Goal: Information Seeking & Learning: Learn about a topic

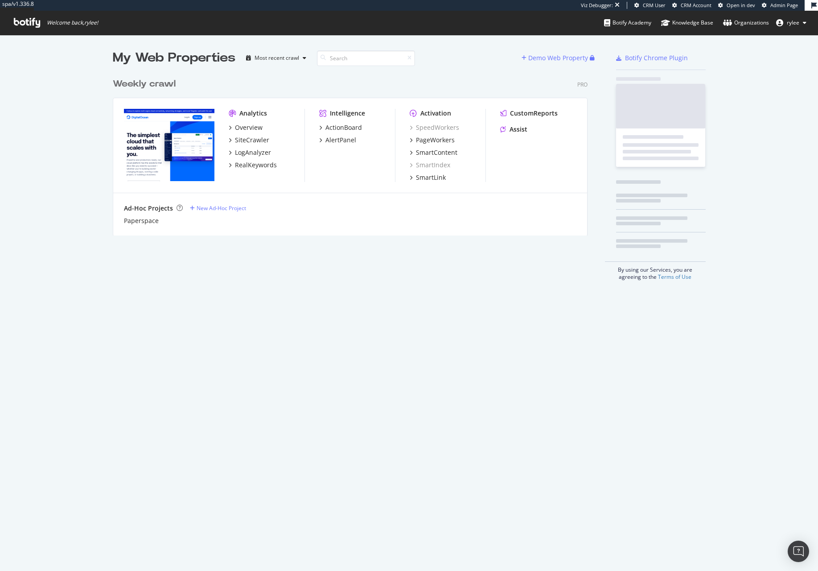
scroll to position [168, 482]
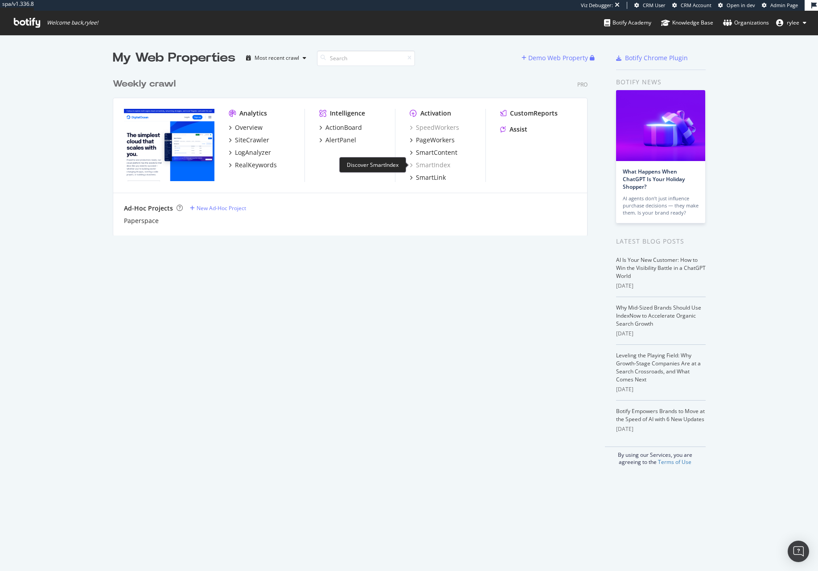
click at [435, 168] on div "SmartIndex" at bounding box center [430, 164] width 41 height 9
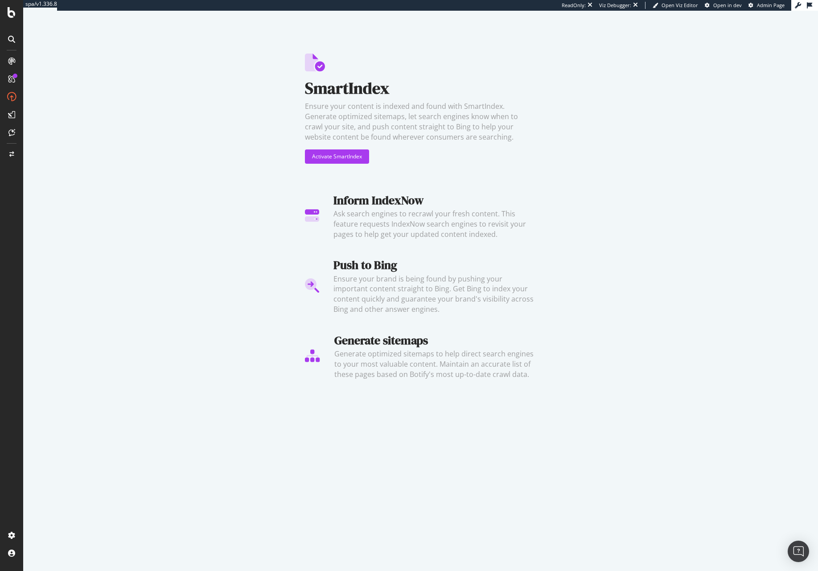
click at [8, 2] on div at bounding box center [11, 285] width 23 height 571
click at [8, 8] on icon at bounding box center [12, 12] width 8 height 11
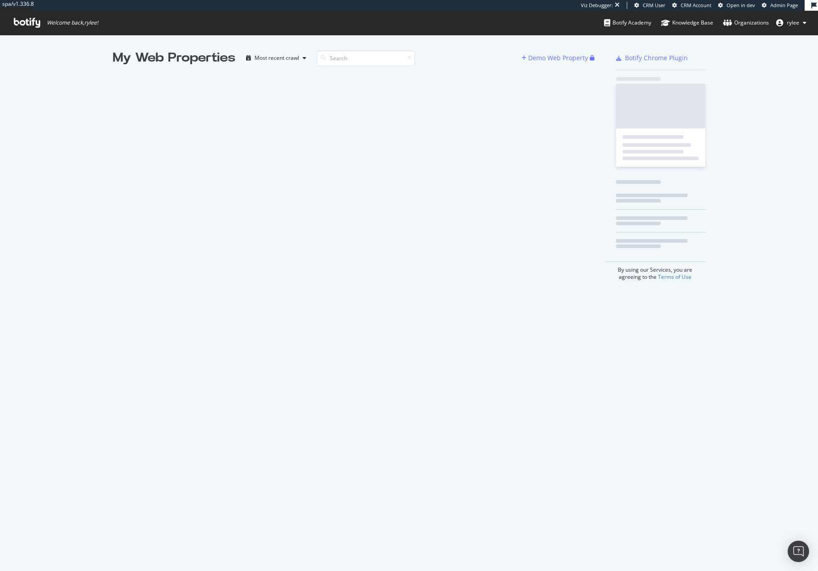
scroll to position [571, 818]
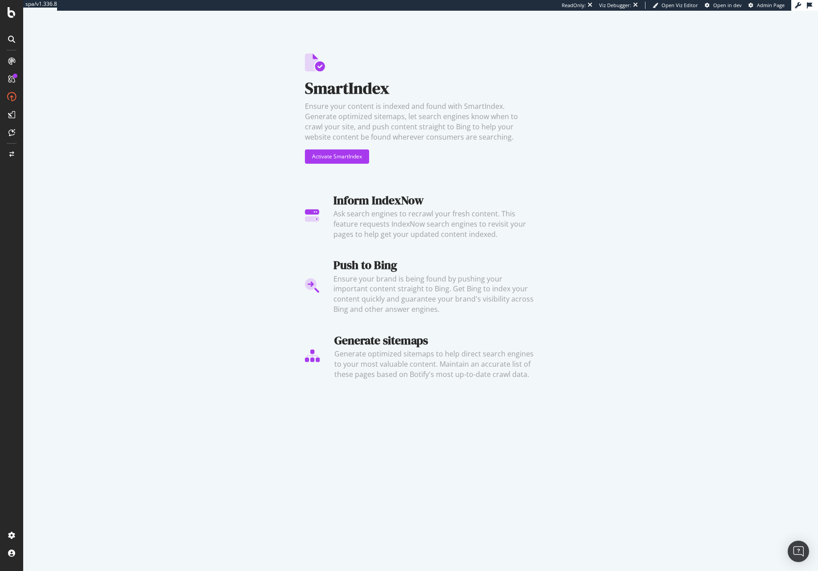
click at [14, 54] on div at bounding box center [11, 61] width 14 height 14
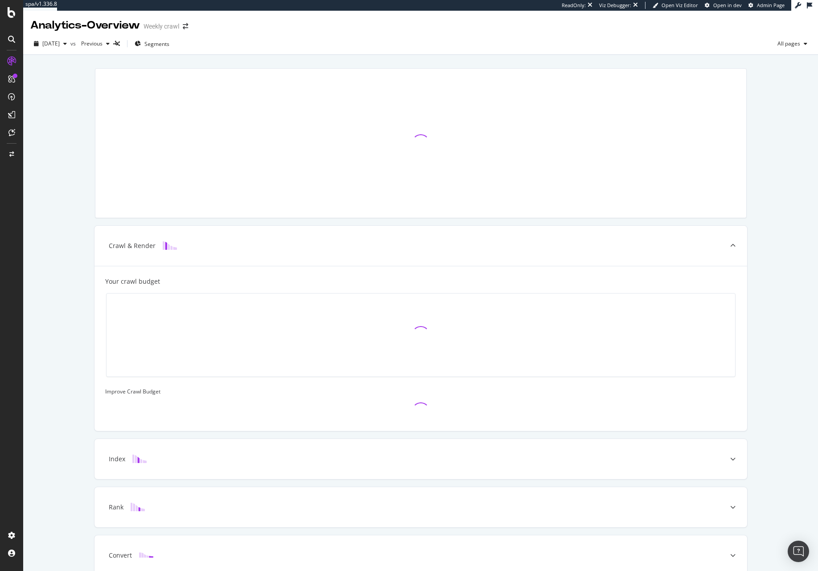
click at [13, 41] on icon at bounding box center [11, 39] width 7 height 7
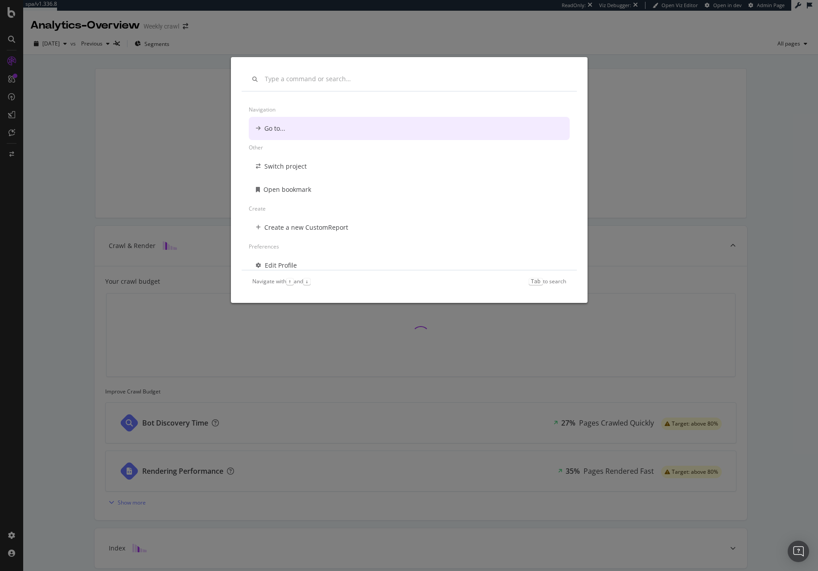
click at [7, 23] on div "Navigation Go to... Other Switch project Open bookmark Create Create a new Cust…" at bounding box center [409, 285] width 818 height 571
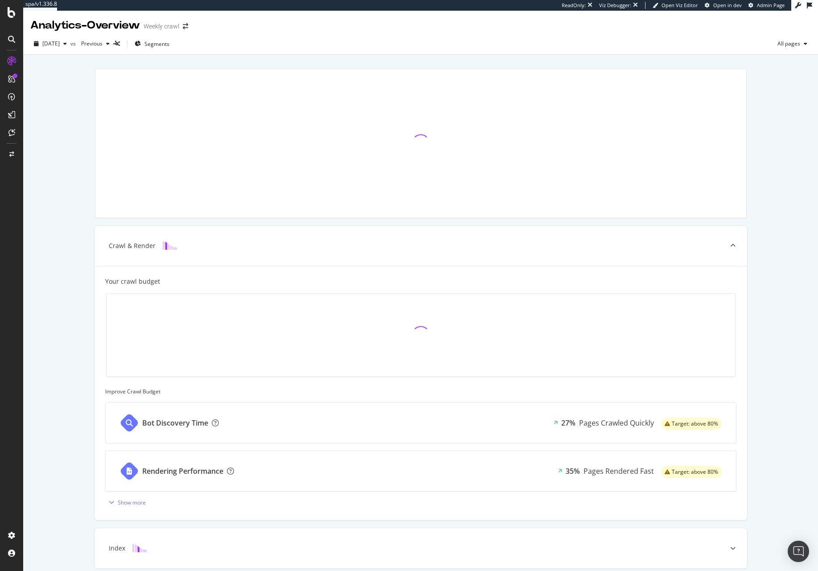
click at [8, 16] on icon at bounding box center [12, 12] width 8 height 11
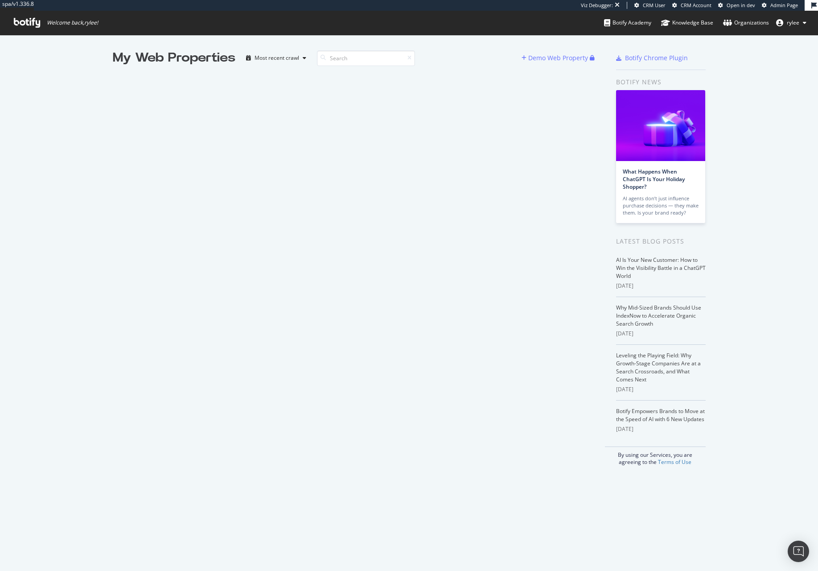
scroll to position [571, 818]
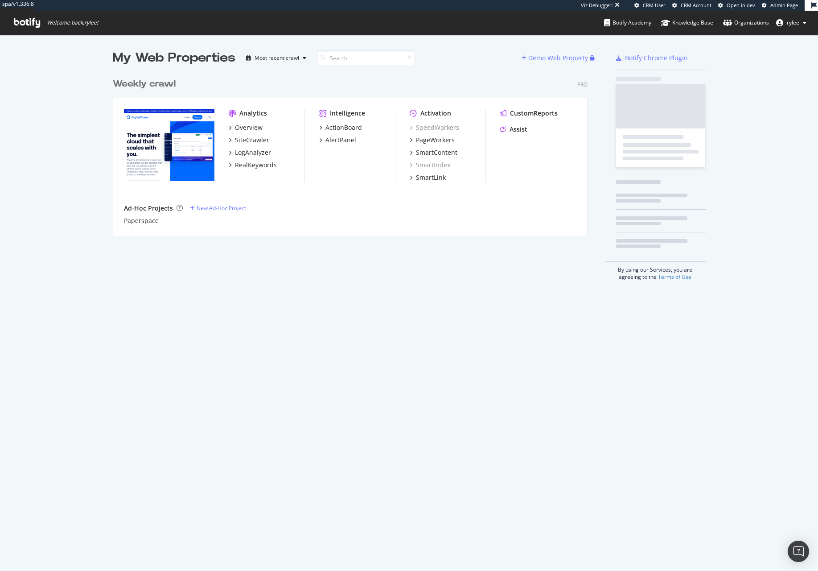
scroll to position [168, 482]
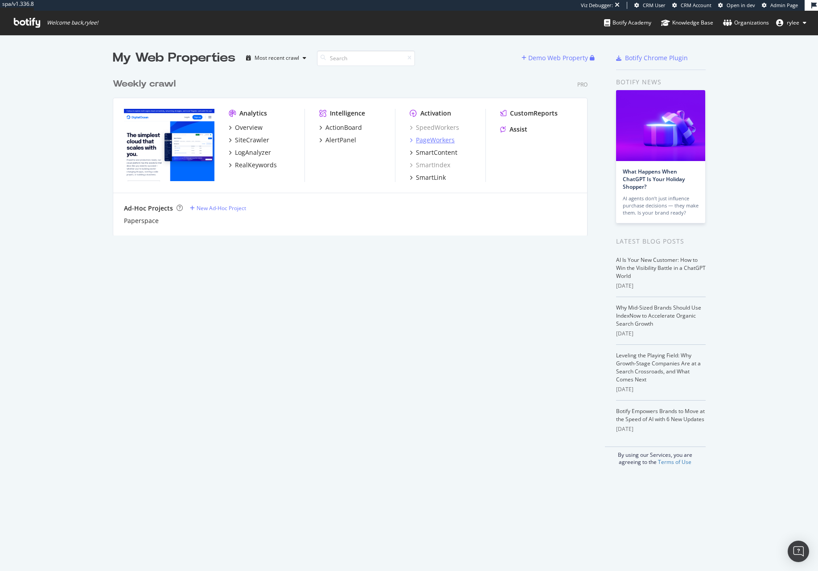
click at [443, 141] on div "PageWorkers" at bounding box center [435, 139] width 39 height 9
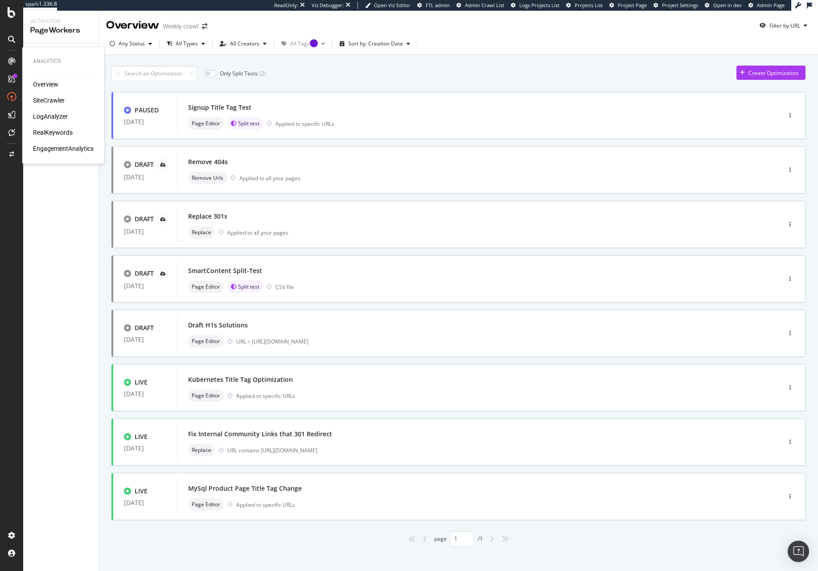
click at [38, 100] on div "SiteCrawler" at bounding box center [49, 100] width 32 height 9
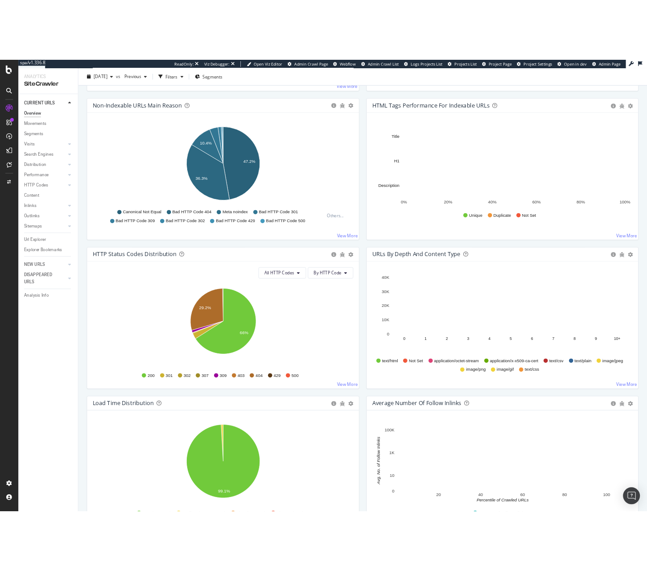
scroll to position [283, 0]
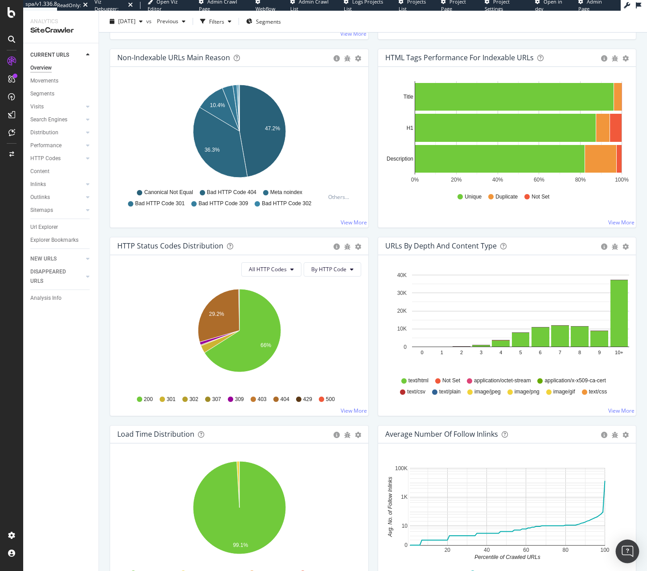
click at [633, 552] on div "Open Intercom Messenger" at bounding box center [628, 551] width 24 height 24
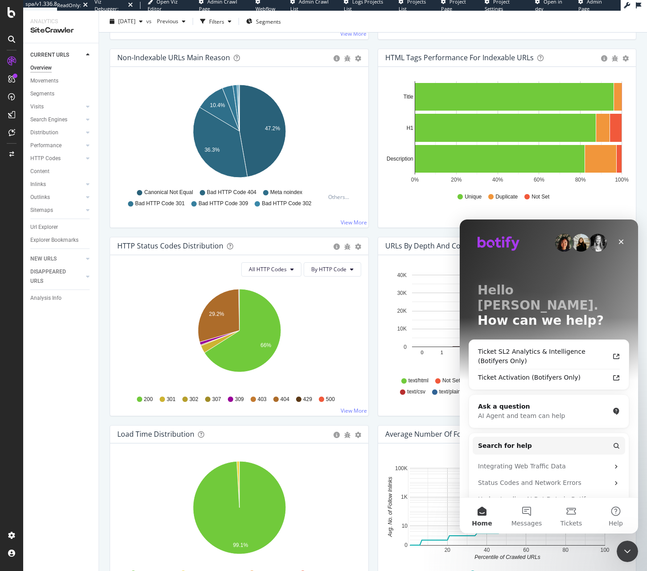
scroll to position [0, 0]
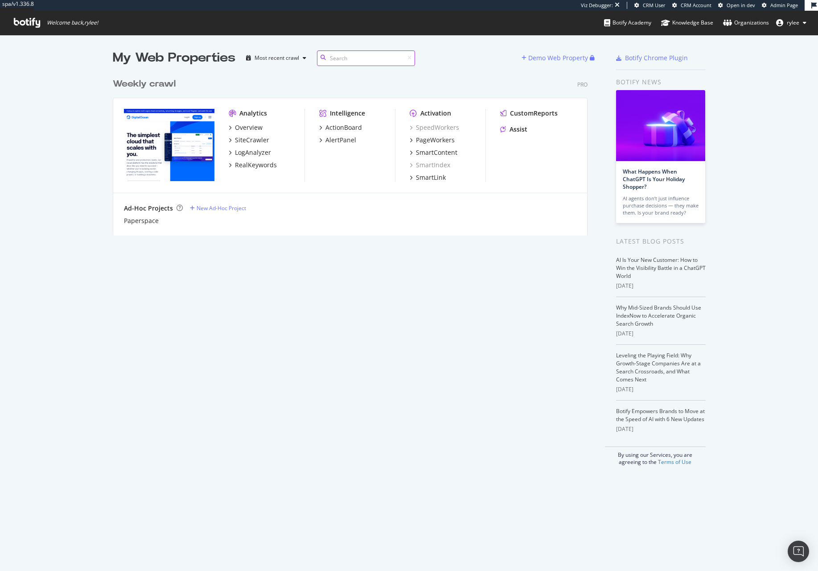
scroll to position [168, 482]
click at [260, 150] on div "LogAnalyzer" at bounding box center [253, 152] width 36 height 9
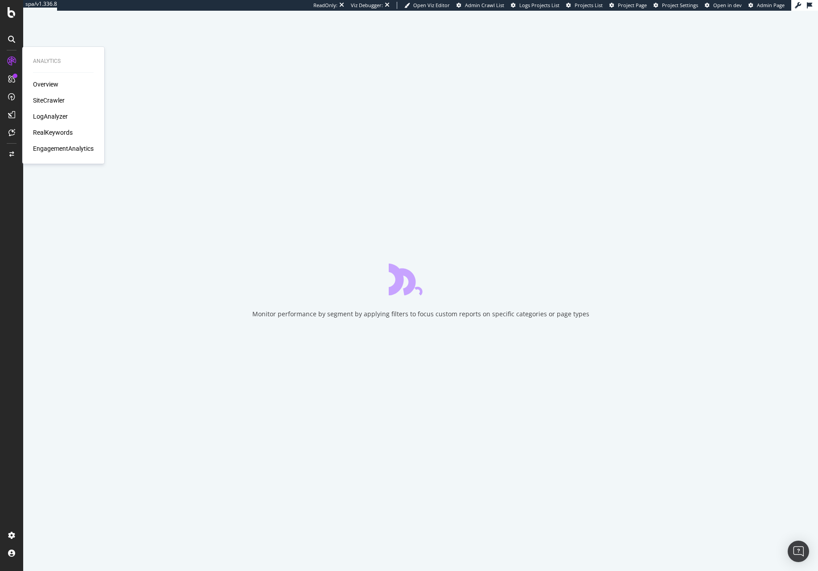
click at [56, 118] on div "LogAnalyzer" at bounding box center [50, 116] width 35 height 9
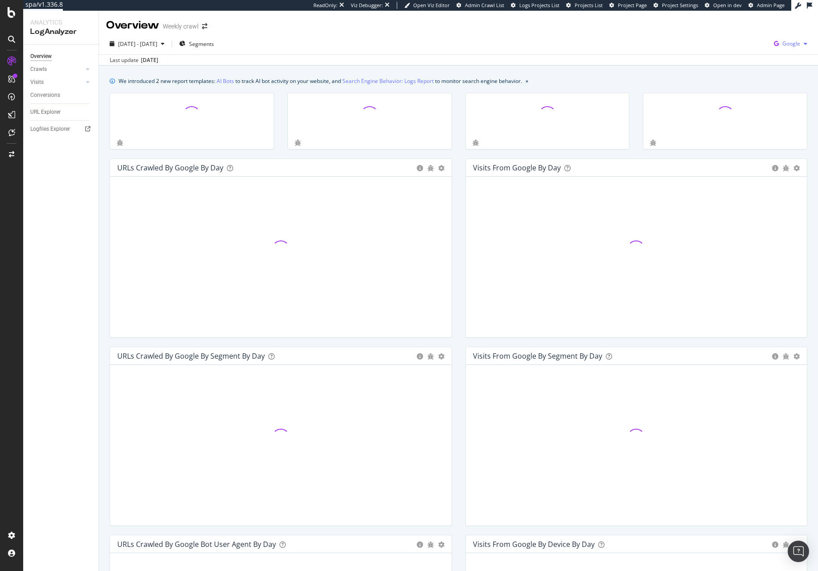
click at [803, 46] on div "Google" at bounding box center [790, 43] width 41 height 13
click at [748, 54] on span "OpenAI" at bounding box center [746, 52] width 33 height 8
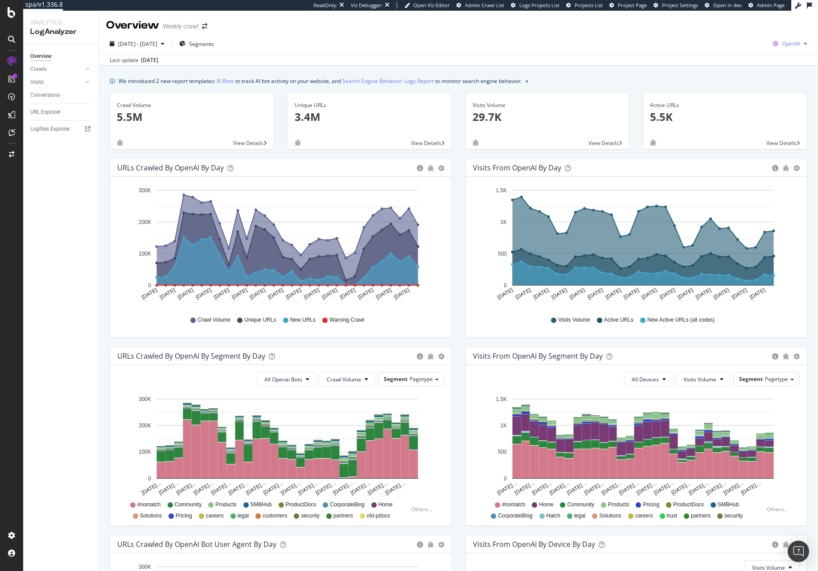
click at [794, 47] on span "OpenAI" at bounding box center [791, 44] width 18 height 8
click at [466, 174] on div "Visits from OpenAI by day Area Table" at bounding box center [636, 168] width 341 height 18
click at [6, 137] on div at bounding box center [11, 132] width 14 height 14
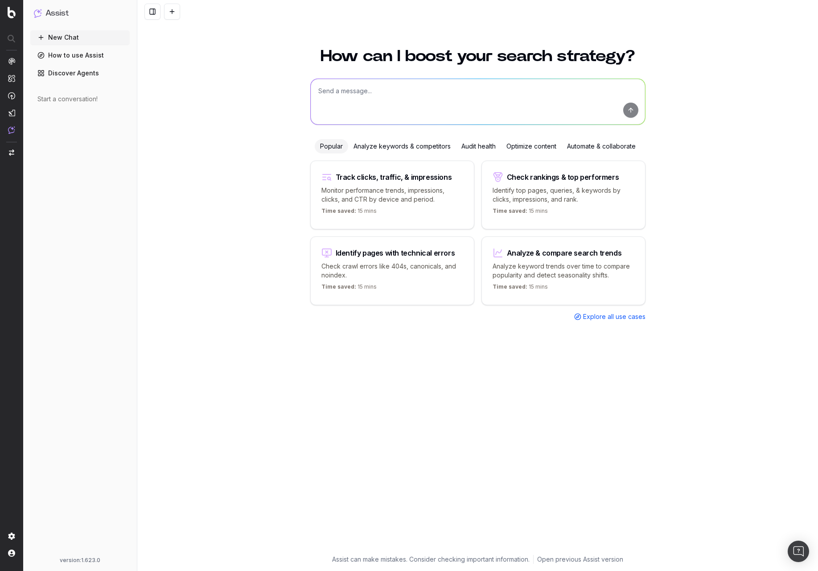
click at [473, 113] on textarea at bounding box center [478, 101] width 334 height 45
click at [586, 321] on div "How can I boost your search strategy? Popular Analyze keywords & competitors Au…" at bounding box center [478, 295] width 342 height 517
click at [588, 314] on span "Explore all use cases" at bounding box center [614, 316] width 62 height 9
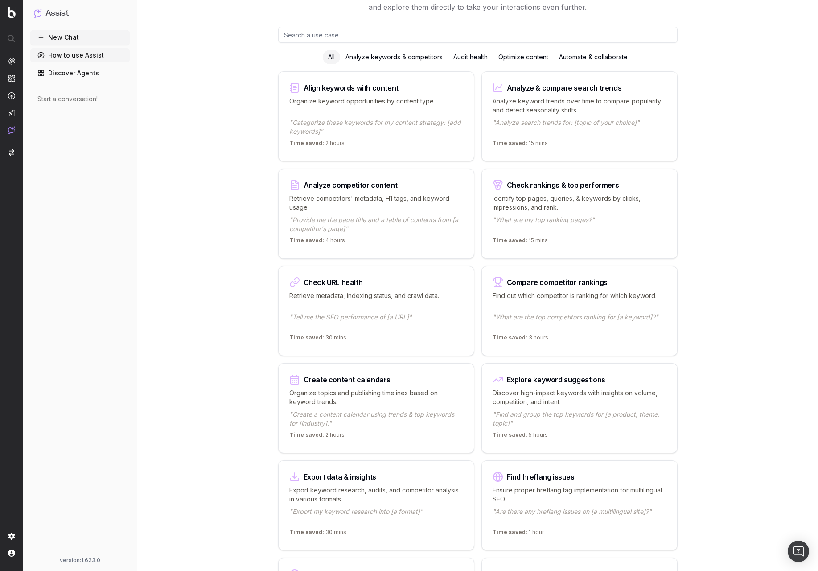
scroll to position [49, 0]
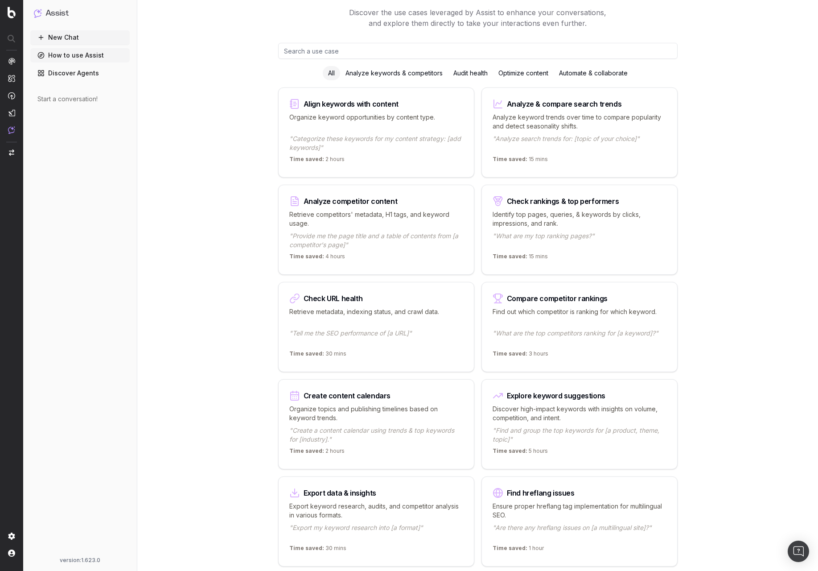
click at [522, 75] on div "Optimize content" at bounding box center [523, 73] width 61 height 14
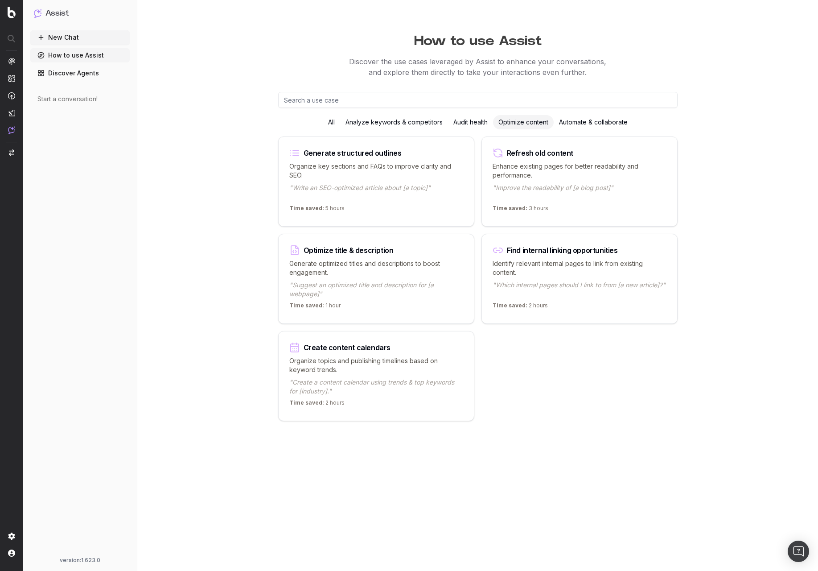
scroll to position [0, 0]
click at [80, 76] on link "Discover Agents" at bounding box center [79, 73] width 99 height 14
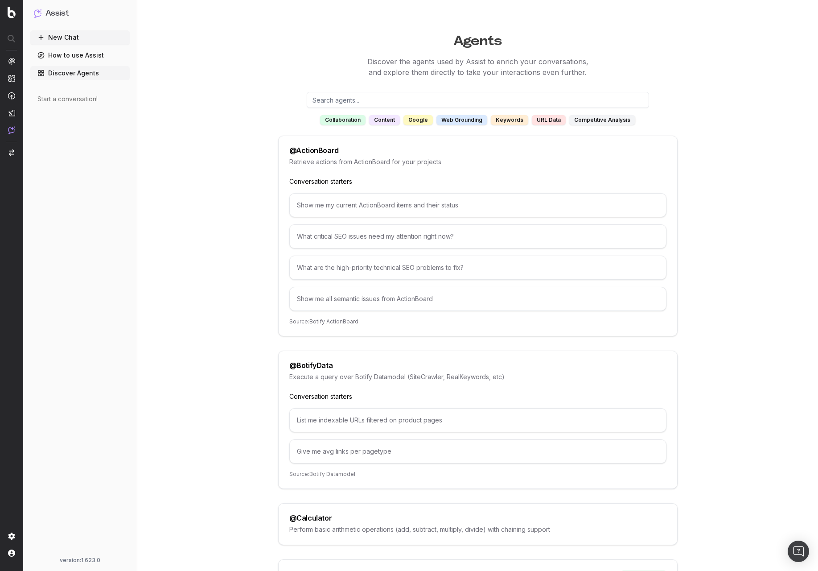
click at [63, 36] on button "New Chat" at bounding box center [79, 37] width 99 height 14
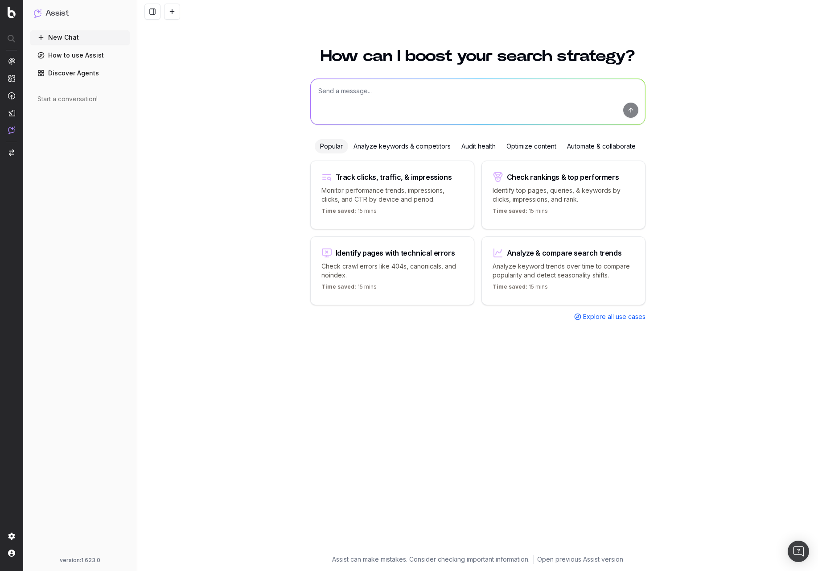
click at [337, 98] on textarea at bounding box center [478, 101] width 334 height 45
type textarea "@"
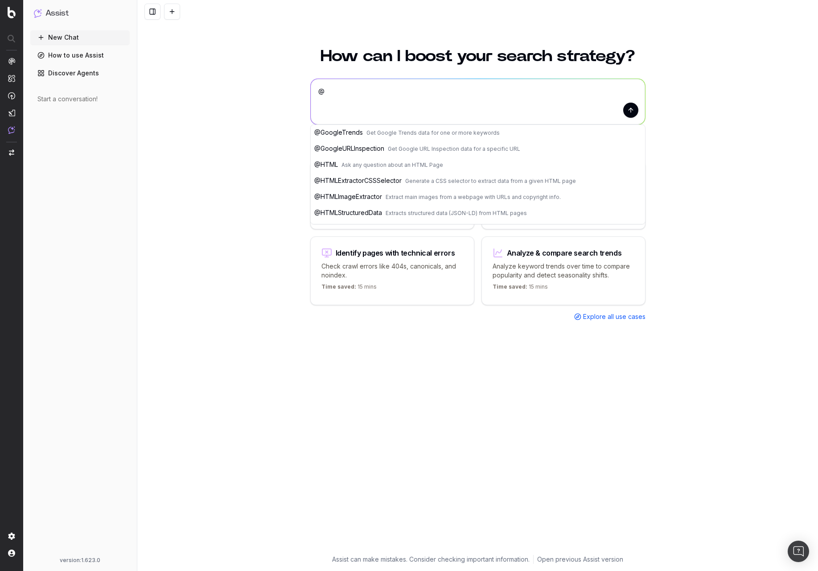
scroll to position [145, 0]
click at [365, 95] on textarea "@" at bounding box center [478, 101] width 334 height 45
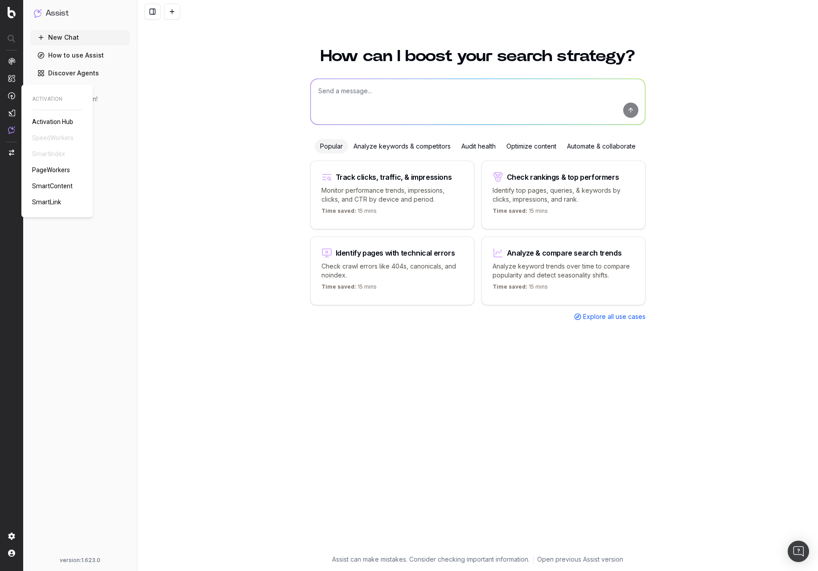
click at [47, 154] on div "ACTIVATION Activation Hub SpeedWorkers SmartIndex PageWorkers SmartContent Smar…" at bounding box center [57, 150] width 50 height 111
click at [49, 154] on div "ACTIVATION Activation Hub SpeedWorkers SmartIndex PageWorkers SmartContent Smar…" at bounding box center [57, 150] width 50 height 111
click at [20, 71] on nav at bounding box center [11, 285] width 23 height 571
click at [380, 94] on textarea at bounding box center [478, 101] width 334 height 45
type textarea "what pages are receiving the most traffic on my website?"
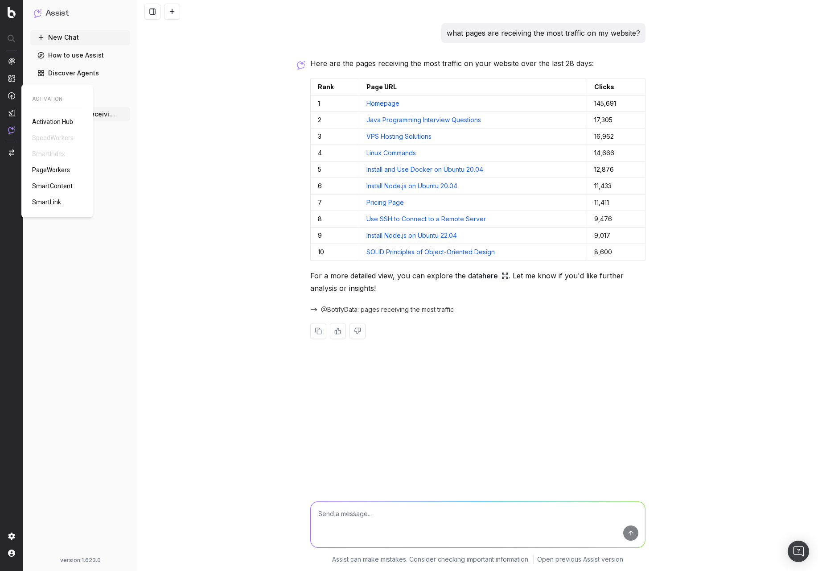
click at [42, 155] on div "ACTIVATION Activation Hub SpeedWorkers SmartIndex PageWorkers SmartContent Smar…" at bounding box center [57, 150] width 50 height 111
click at [16, 16] on nav at bounding box center [11, 285] width 23 height 571
click at [9, 16] on img at bounding box center [12, 13] width 8 height 12
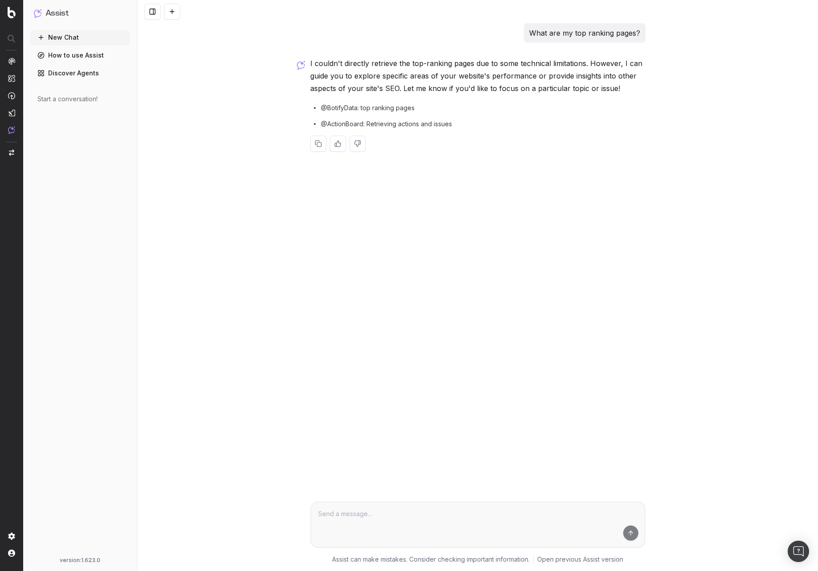
click at [89, 77] on link "Discover Agents" at bounding box center [79, 73] width 99 height 14
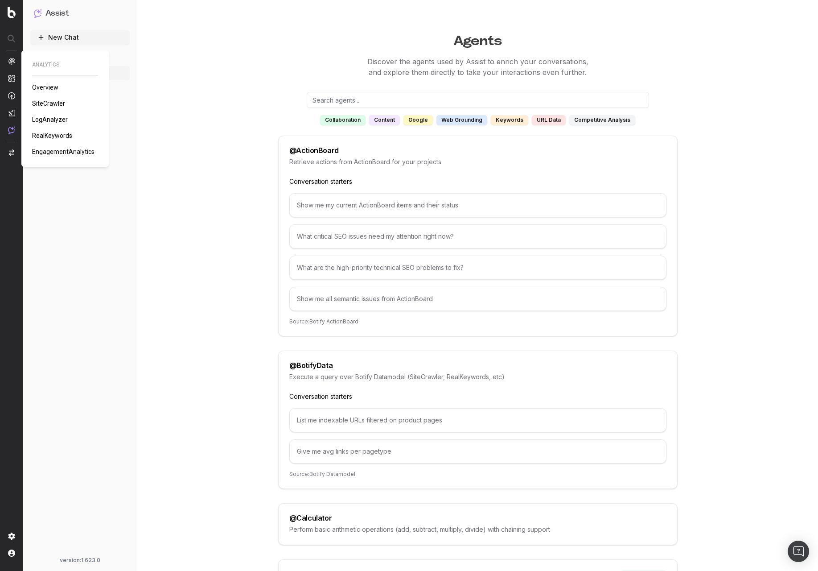
click at [48, 115] on link "LogAnalyzer" at bounding box center [51, 119] width 39 height 9
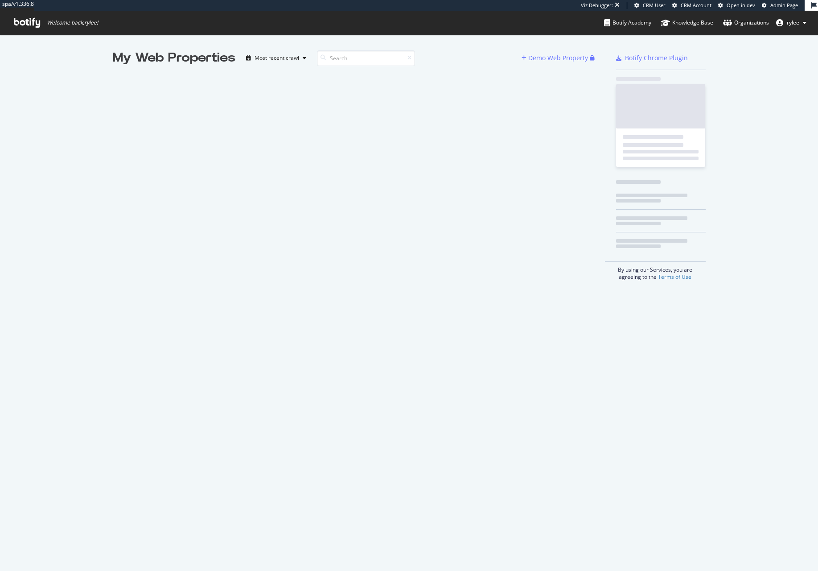
scroll to position [571, 818]
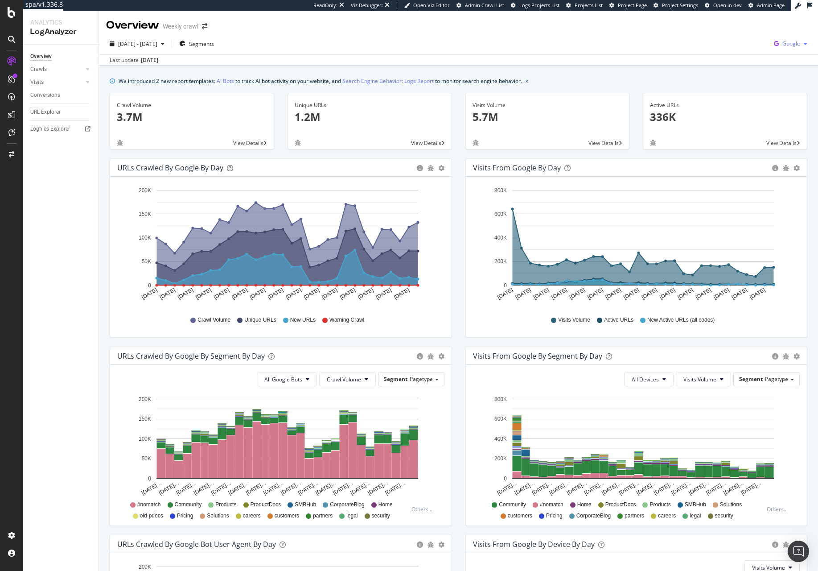
click at [796, 45] on span "Google" at bounding box center [791, 44] width 18 height 8
click at [751, 52] on span "OpenAI" at bounding box center [746, 52] width 33 height 8
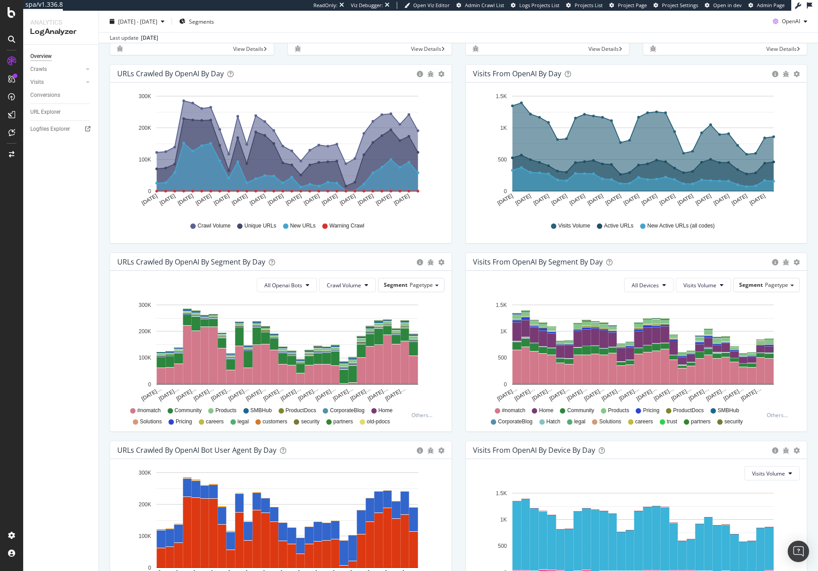
scroll to position [183, 0]
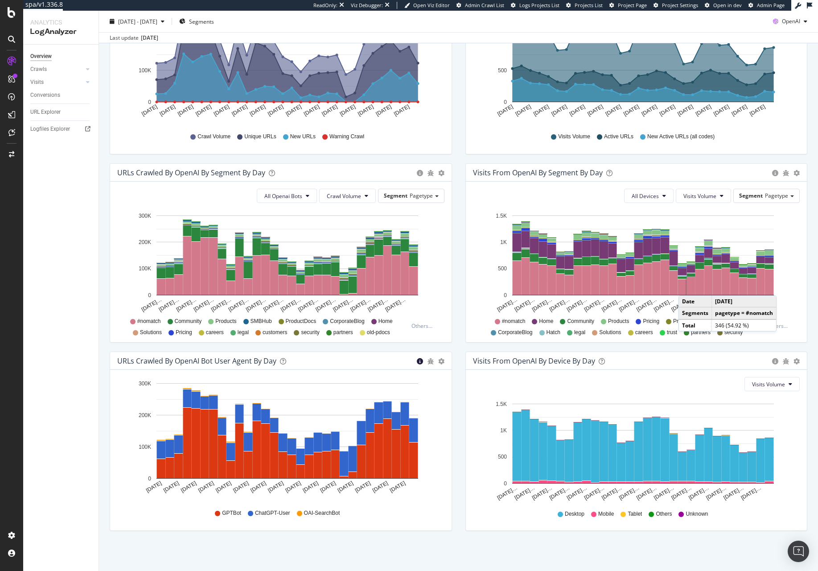
click at [419, 361] on icon "circle-info" at bounding box center [420, 361] width 6 height 6
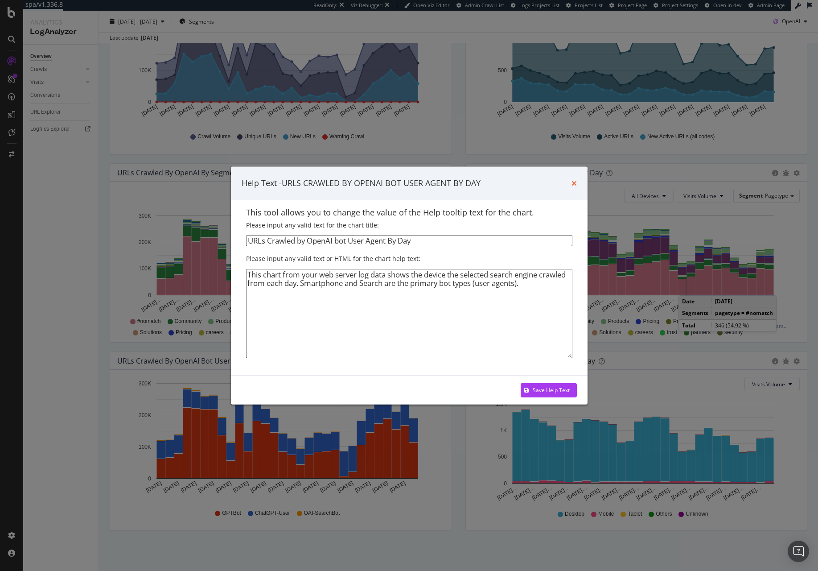
click at [575, 181] on icon "times" at bounding box center [573, 183] width 5 height 7
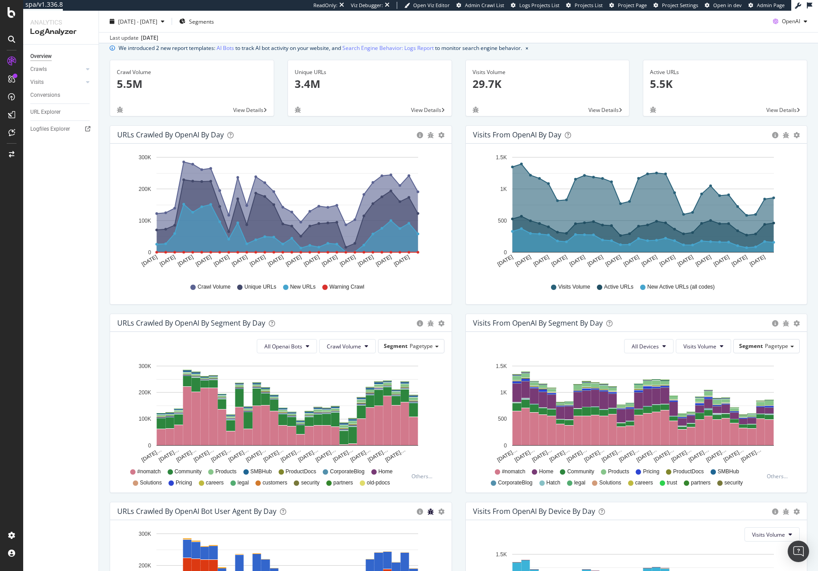
scroll to position [0, 0]
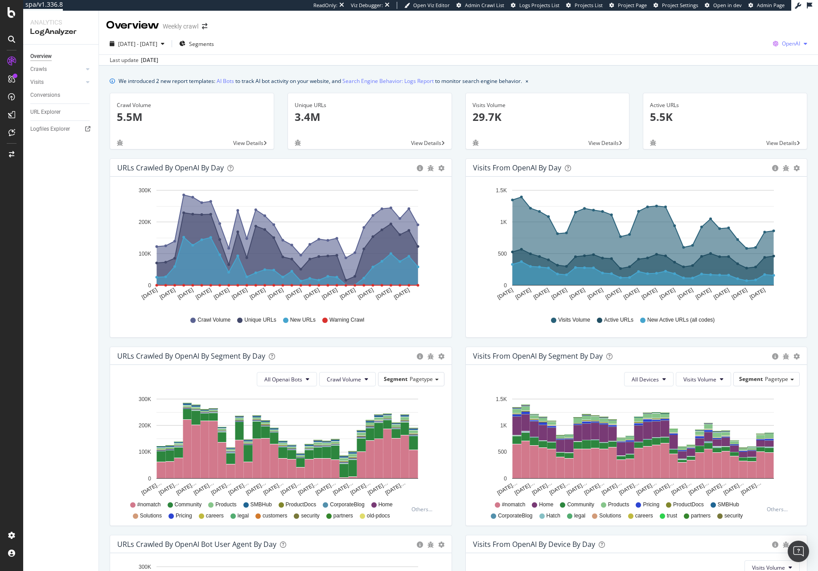
click at [786, 41] on span "OpenAI" at bounding box center [791, 44] width 18 height 8
click at [755, 65] on span "Other AI Bots" at bounding box center [745, 69] width 33 height 8
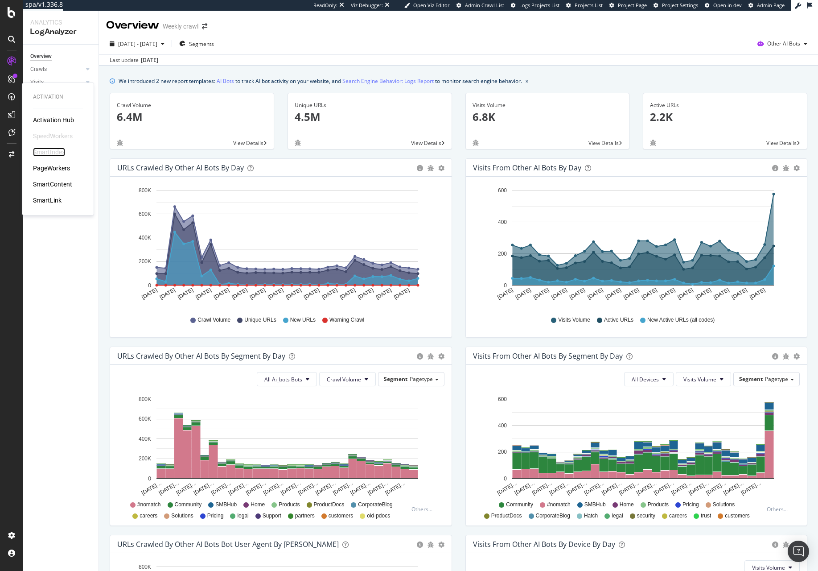
click at [45, 149] on div "SmartIndex" at bounding box center [49, 152] width 32 height 9
